Goal: Information Seeking & Learning: Learn about a topic

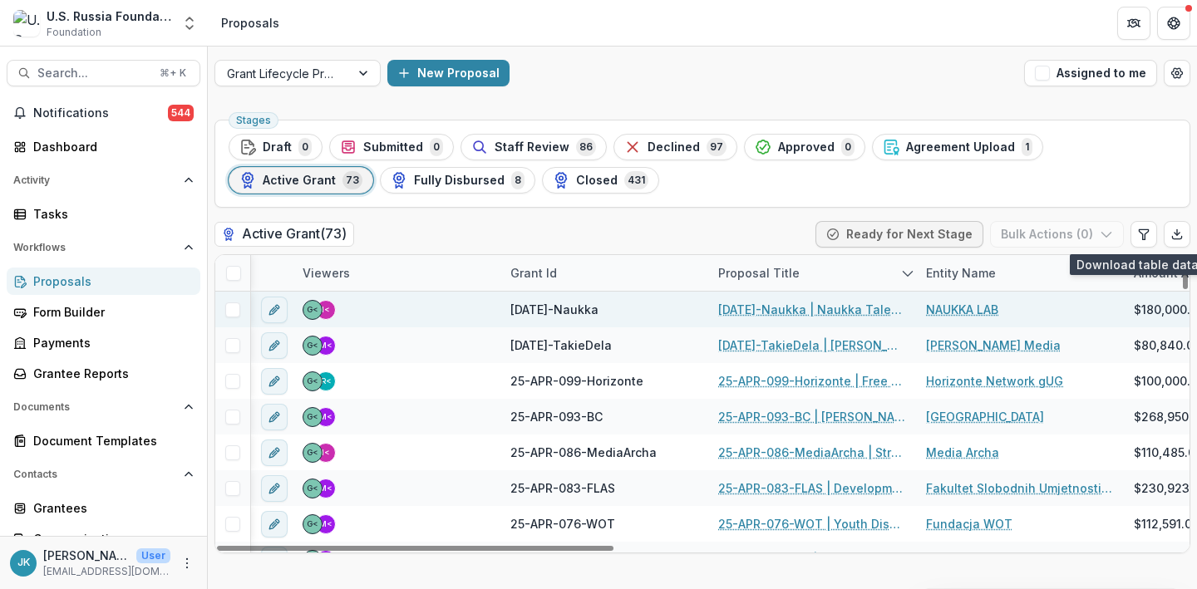
scroll to position [2, 189]
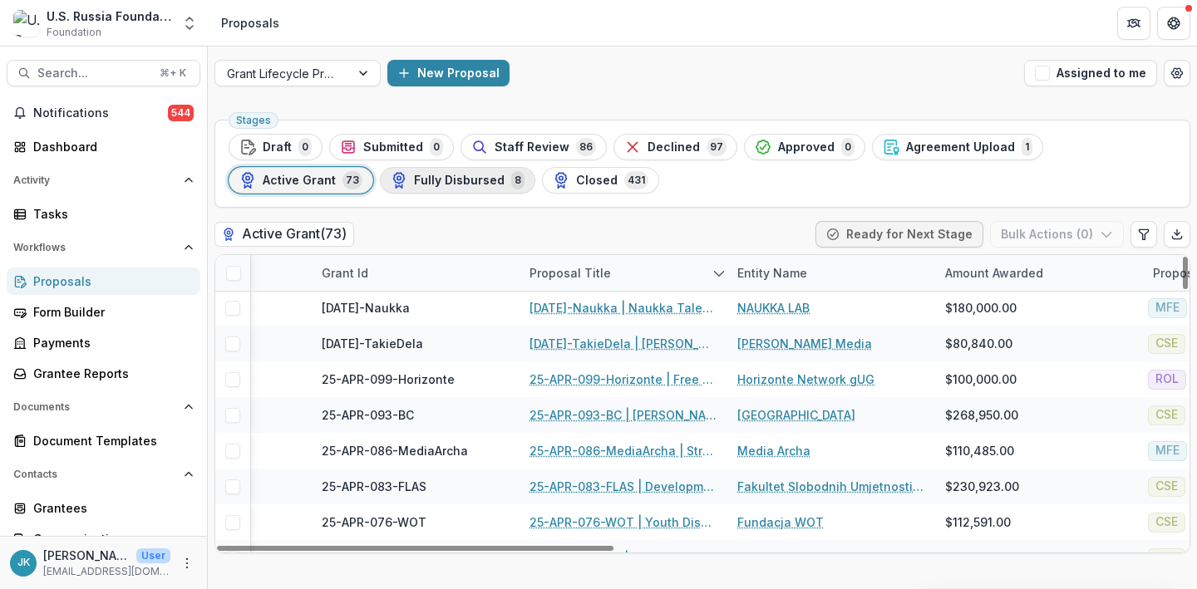
click at [391, 188] on div "Fully Disbursed 8" at bounding box center [458, 180] width 134 height 18
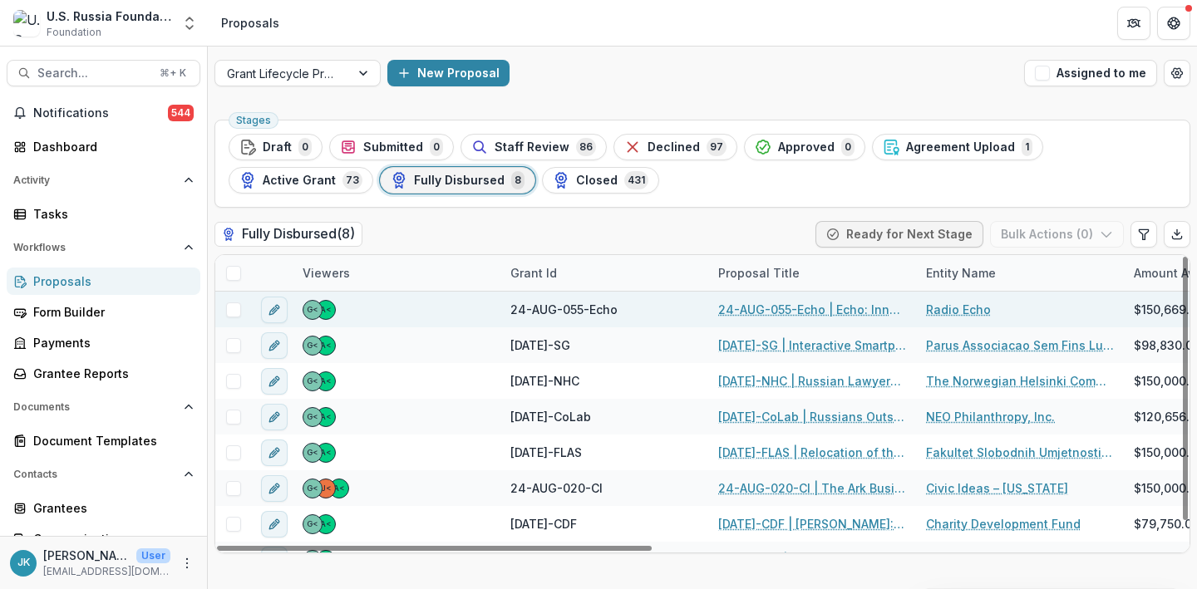
click at [777, 313] on link "24-AUG-055-Echo | Echo: Innovating for growth and sustainability" at bounding box center [812, 309] width 188 height 17
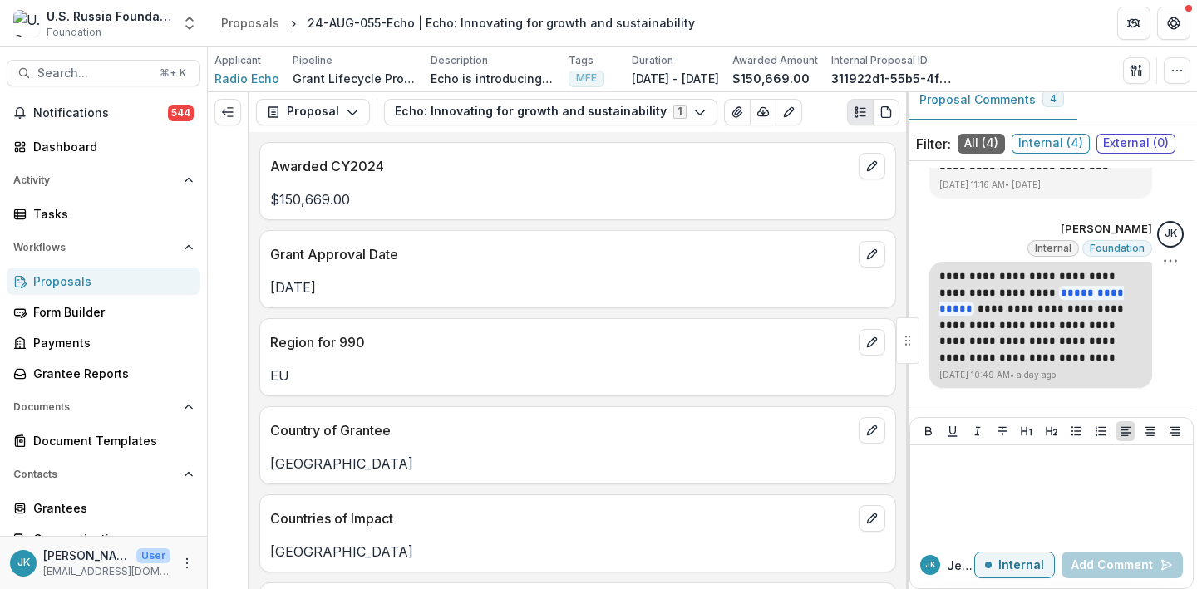
scroll to position [47, 0]
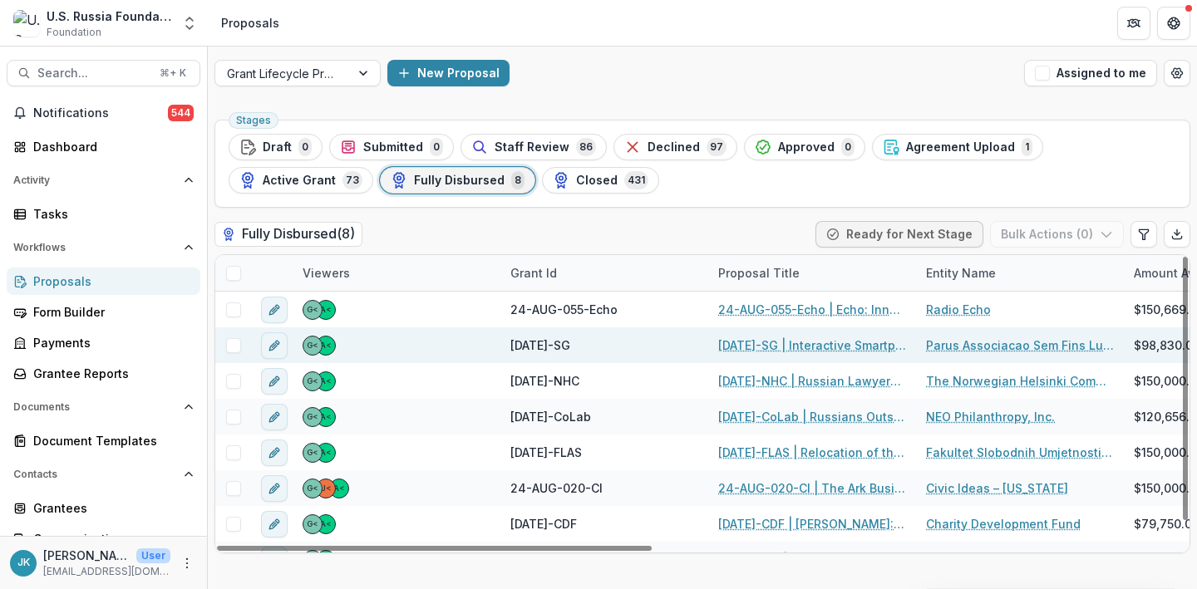
click at [733, 345] on link "[DATE]-SG | Interactive Smartphone Novel on Propaganda and Media Literacy for t…" at bounding box center [812, 345] width 188 height 17
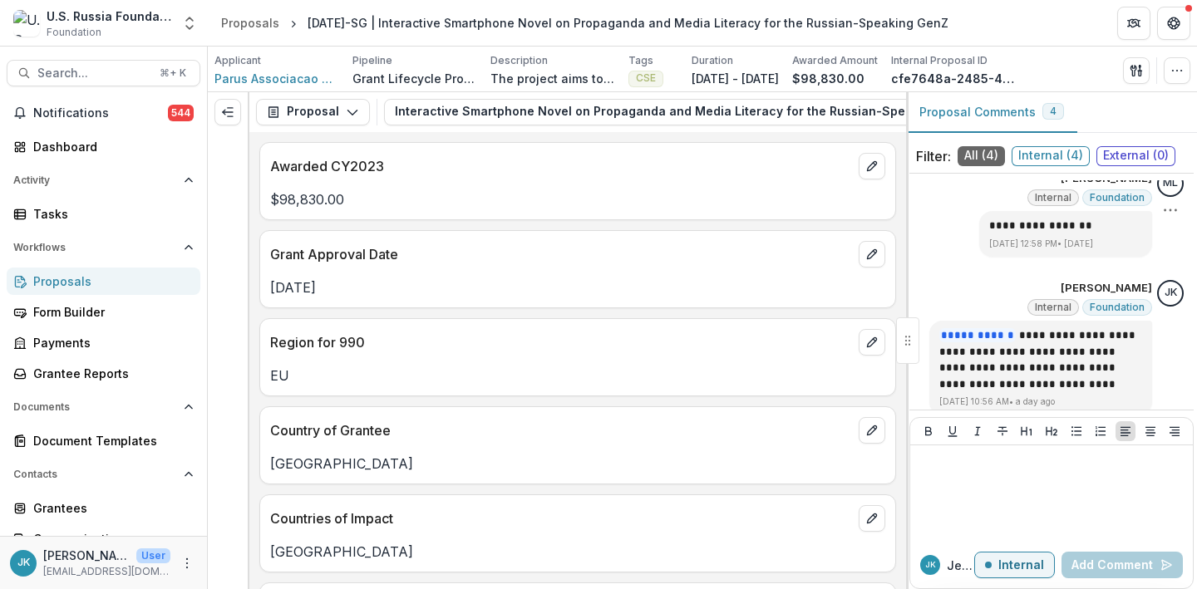
scroll to position [363, 0]
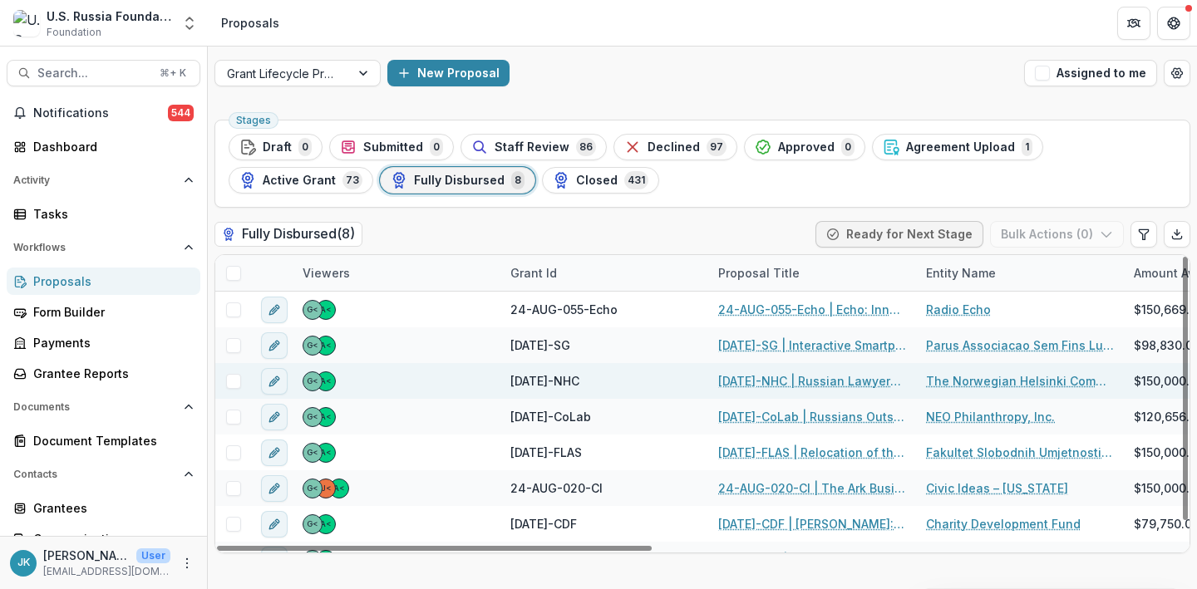
click at [747, 382] on link "[DATE]-NHC | Russian Lawyers against Lawfare, Impunity, and for Strengthening o…" at bounding box center [812, 380] width 188 height 17
